Goal: Check status: Check status

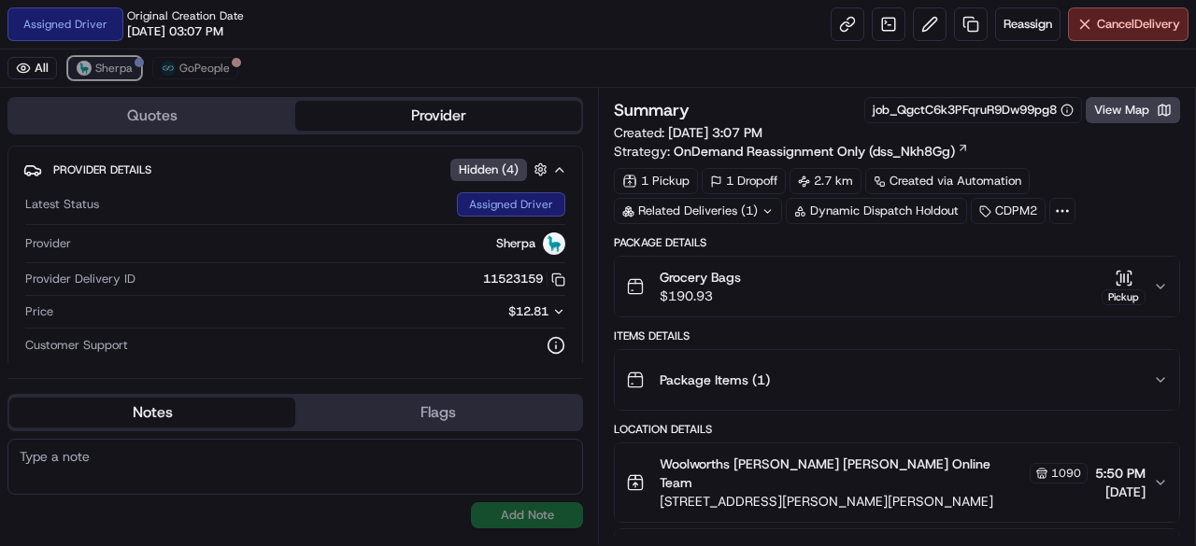
click at [127, 64] on span "Sherpa" at bounding box center [113, 68] width 37 height 15
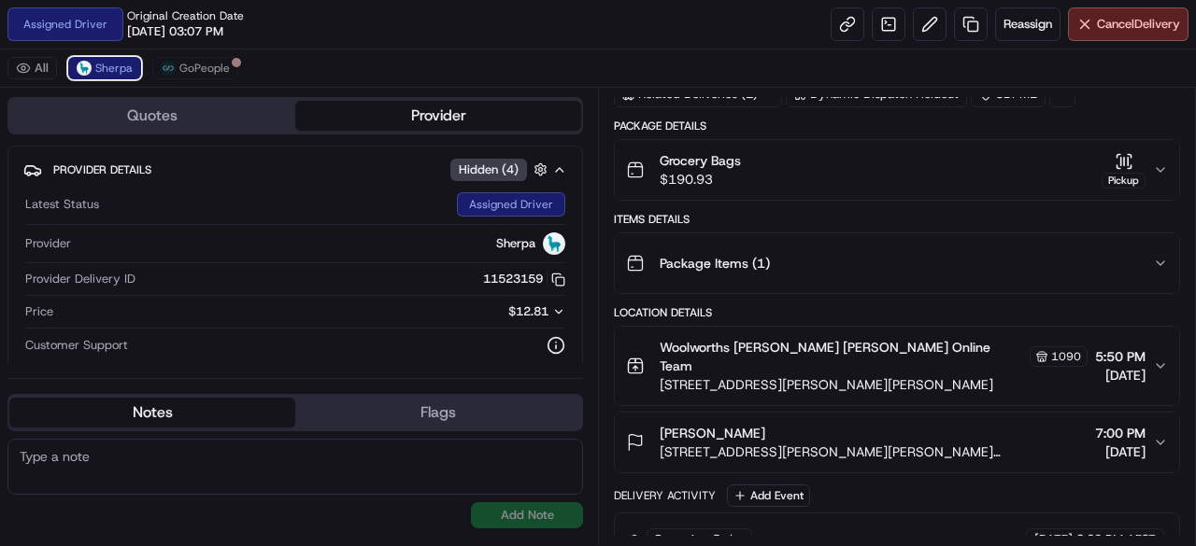
scroll to position [280, 0]
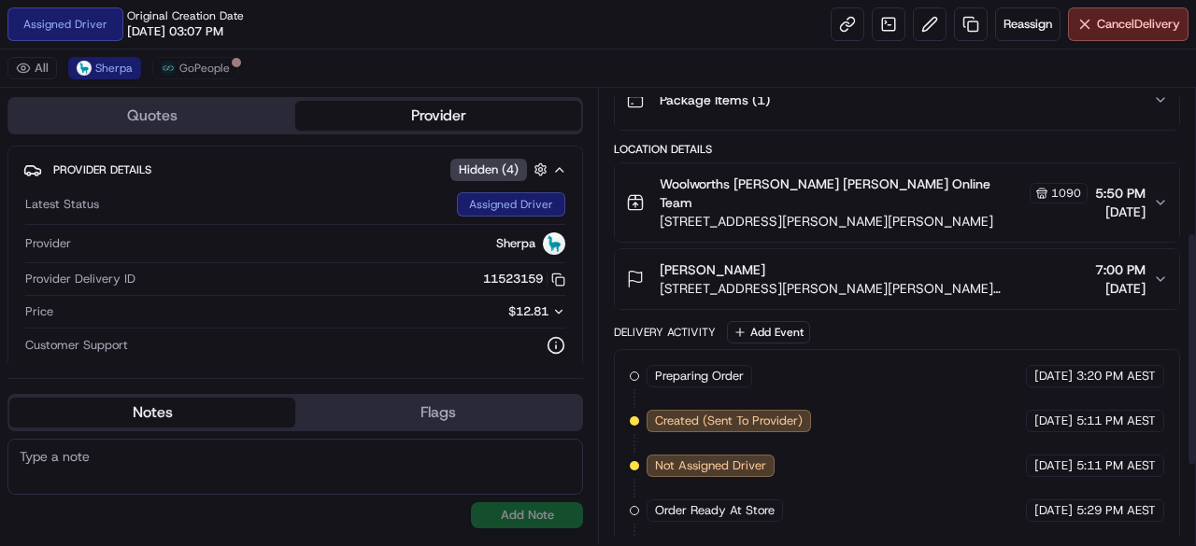
drag, startPoint x: 934, startPoint y: 186, endPoint x: 942, endPoint y: 198, distance: 14.8
click at [934, 186] on div "Woolworths [PERSON_NAME] [PERSON_NAME] Online Team 1090" at bounding box center [873, 193] width 428 height 37
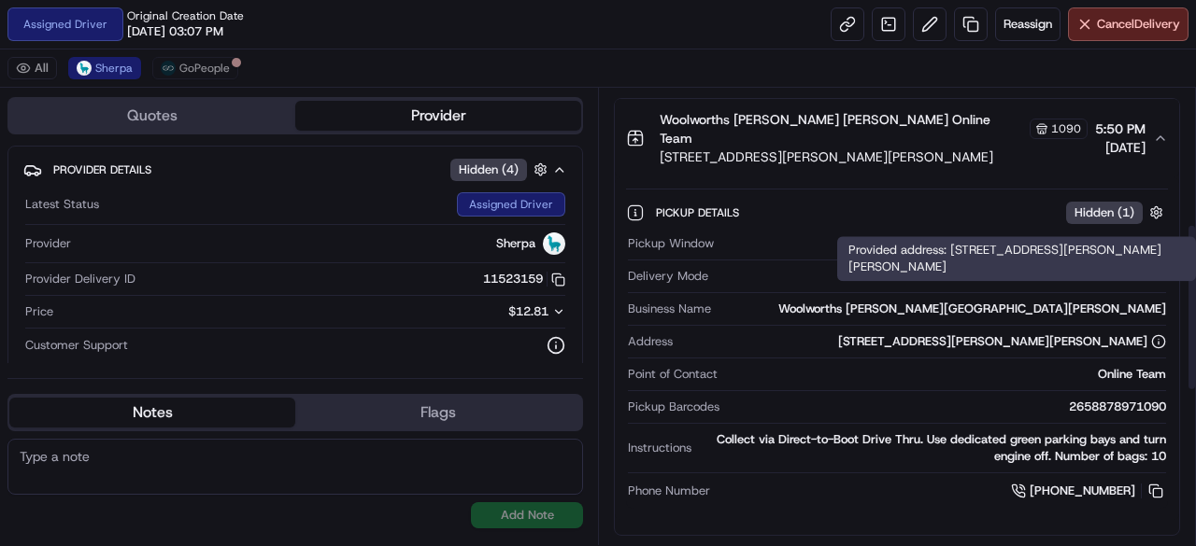
scroll to position [374, 0]
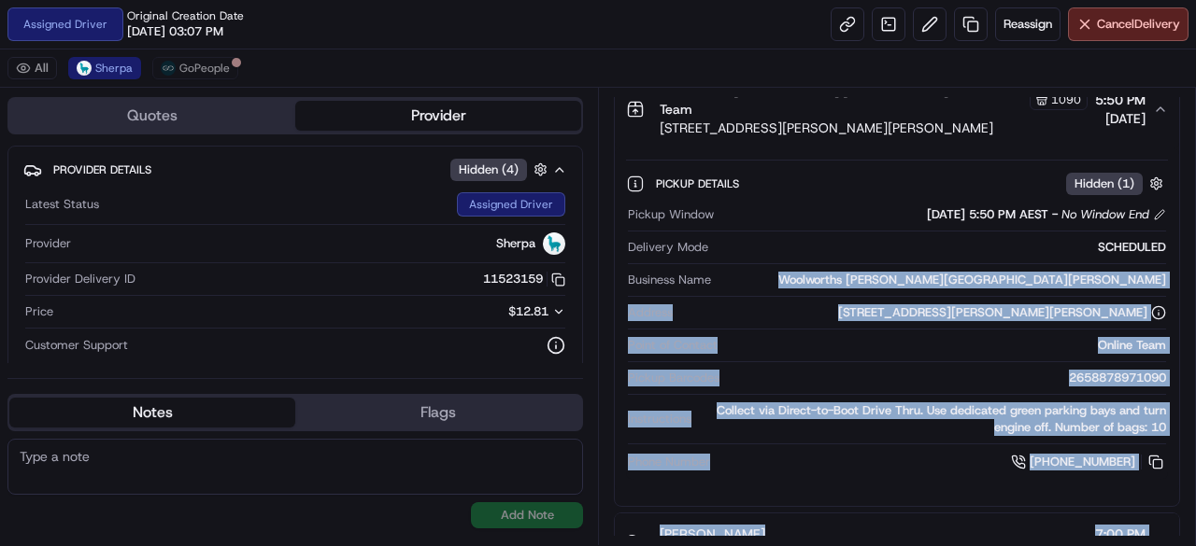
drag, startPoint x: 1069, startPoint y: 253, endPoint x: 1182, endPoint y: 262, distance: 113.3
click at [1182, 262] on div "Summary job_QgctC6k3PFqruR9Dw99pg8 View Map Created: [DATE] 5:11 PM Strategy: O…" at bounding box center [897, 317] width 598 height 458
click at [1057, 272] on div "Woolworths [PERSON_NAME][GEOGRAPHIC_DATA][PERSON_NAME]" at bounding box center [941, 280] width 447 height 17
click at [1026, 272] on div "Woolworths [PERSON_NAME][GEOGRAPHIC_DATA][PERSON_NAME]" at bounding box center [941, 280] width 447 height 17
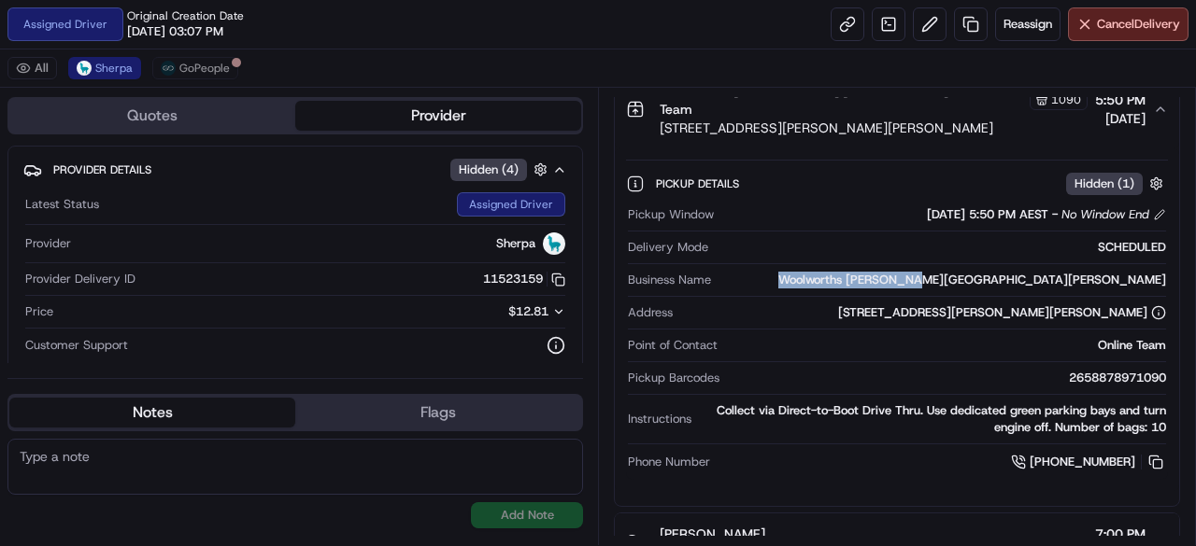
drag, startPoint x: 1024, startPoint y: 254, endPoint x: 1169, endPoint y: 261, distance: 145.9
click at [1174, 262] on div "Pickup Details Hidden ( 1 ) Pickup Window [DATE] 5:50 PM AEST - No Window End D…" at bounding box center [897, 320] width 564 height 343
copy div "Woolworths [PERSON_NAME][GEOGRAPHIC_DATA][PERSON_NAME]"
click at [844, 18] on link at bounding box center [847, 24] width 34 height 34
